Goal: Check status: Check status

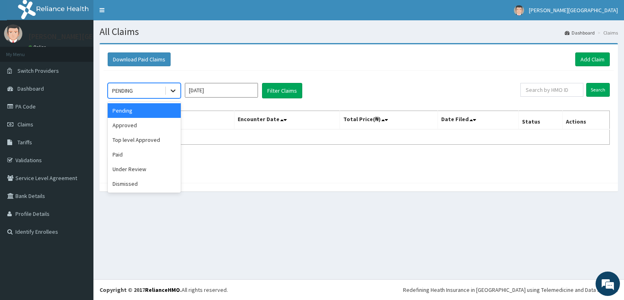
click at [177, 89] on icon at bounding box center [173, 90] width 8 height 8
click at [159, 155] on div "Paid" at bounding box center [144, 154] width 73 height 15
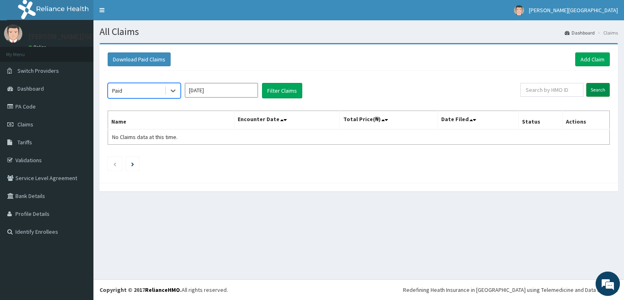
click at [603, 88] on input "Search" at bounding box center [598, 90] width 24 height 14
click at [271, 87] on button "Filter Claims" at bounding box center [282, 90] width 40 height 15
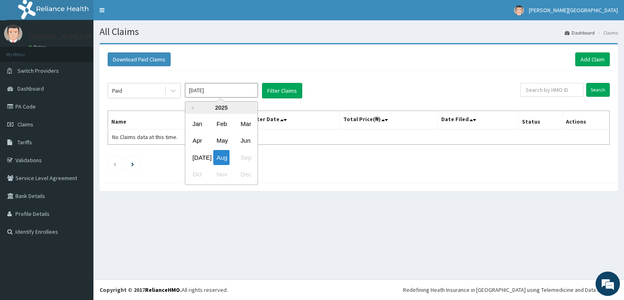
click at [256, 91] on input "[DATE]" at bounding box center [221, 90] width 73 height 15
click at [203, 158] on div "[DATE]" at bounding box center [197, 157] width 16 height 15
type input "[DATE]"
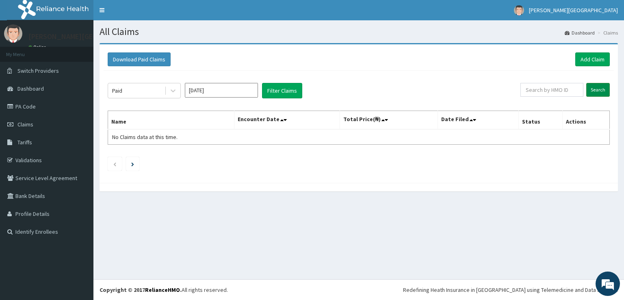
click at [590, 93] on input "Search" at bounding box center [598, 90] width 24 height 14
click at [296, 86] on button "Filter Claims" at bounding box center [282, 90] width 40 height 15
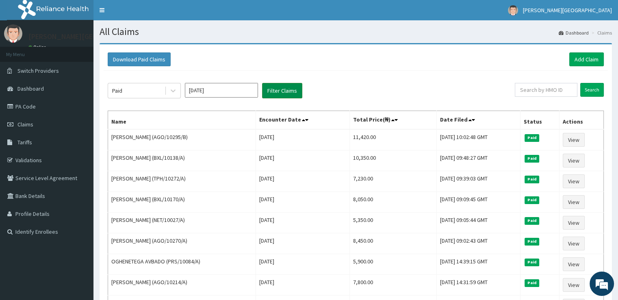
click at [296, 86] on button "Filter Claims" at bounding box center [282, 90] width 40 height 15
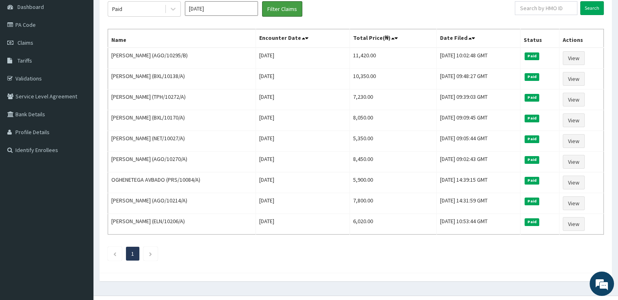
scroll to position [95, 0]
